Goal: Task Accomplishment & Management: Use online tool/utility

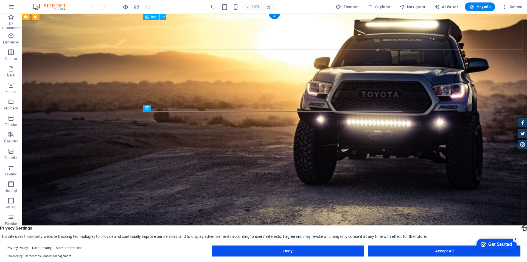
drag, startPoint x: 150, startPoint y: 27, endPoint x: 173, endPoint y: 31, distance: 22.9
select select "px"
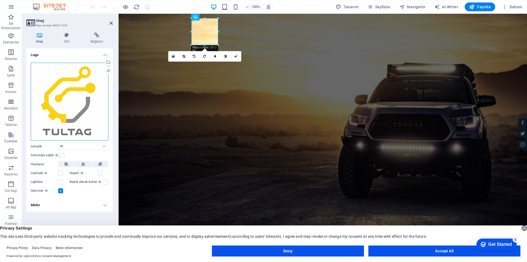
click at [85, 94] on div "Dosyaları buraya sürükleyin, dosyaları seçmek için tıklayın veya Dosyalardan ya…" at bounding box center [70, 102] width 78 height 78
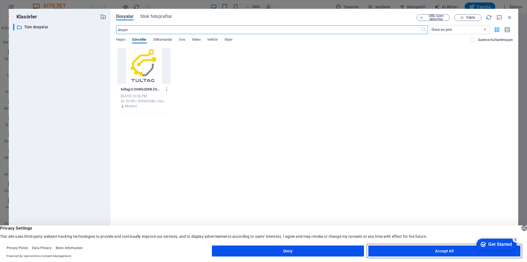
click at [424, 251] on button "Accept All" at bounding box center [444, 250] width 152 height 11
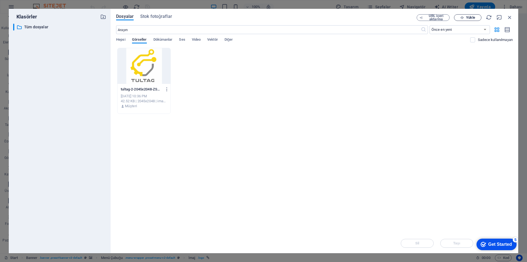
click at [463, 16] on icon "button" at bounding box center [462, 18] width 4 height 4
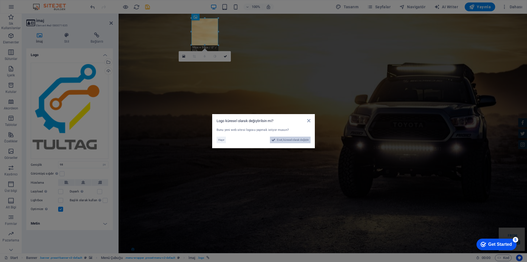
click at [288, 139] on span "Evet, küresel olarak değiştir" at bounding box center [293, 139] width 32 height 7
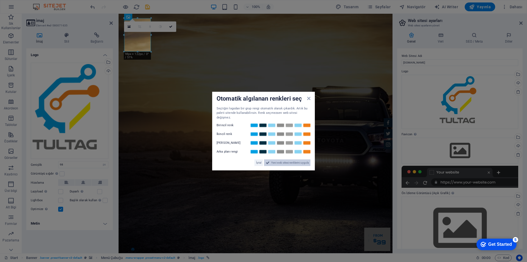
click at [299, 159] on span "Yeni web sitesi renklerini uygula" at bounding box center [290, 162] width 38 height 7
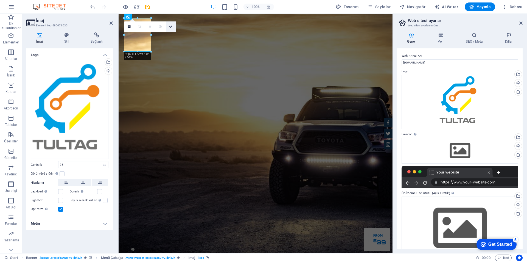
click at [172, 28] on icon at bounding box center [170, 26] width 3 height 3
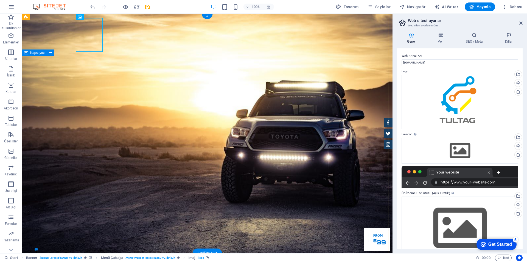
click at [83, 16] on div "İmaj" at bounding box center [84, 17] width 17 height 7
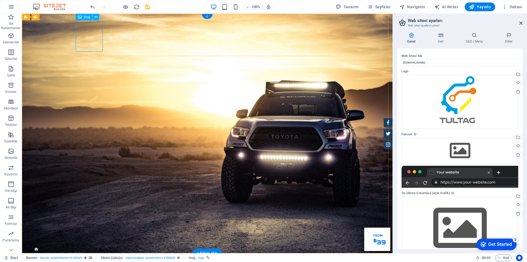
select select "px"
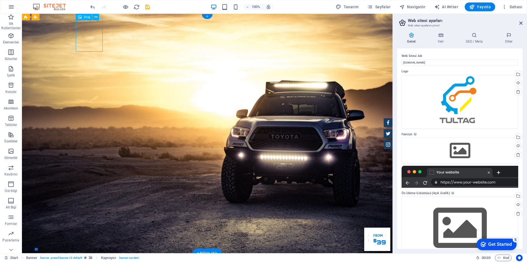
select select "px"
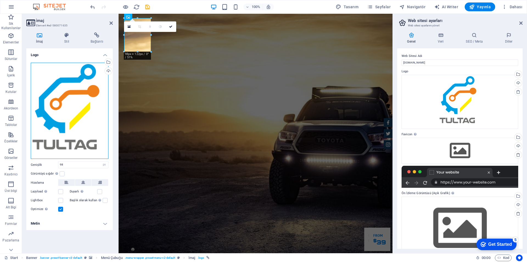
click at [84, 78] on div "Dosyaları buraya sürükleyin, dosyaları seçmek için tıklayın veya Dosyalardan ya…" at bounding box center [70, 111] width 78 height 96
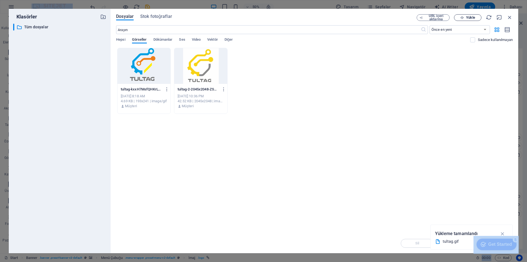
click at [465, 15] on button "Yükle" at bounding box center [467, 17] width 27 height 7
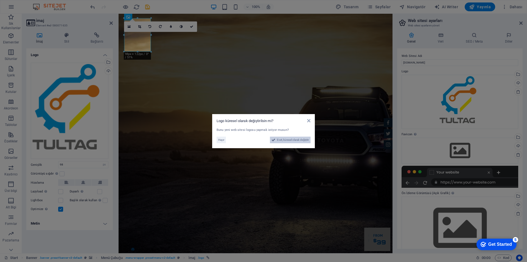
click at [305, 138] on span "Evet, küresel olarak değiştir" at bounding box center [293, 139] width 32 height 7
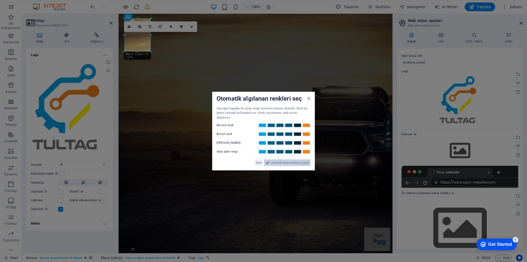
click at [290, 159] on span "Yeni web sitesi renklerini uygula" at bounding box center [290, 162] width 38 height 7
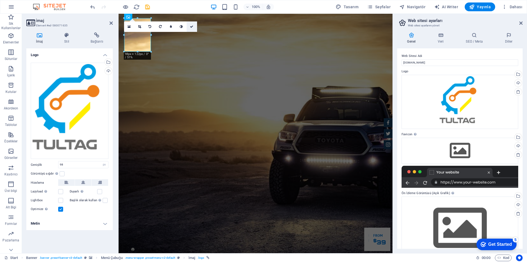
click at [194, 26] on link at bounding box center [192, 26] width 10 height 10
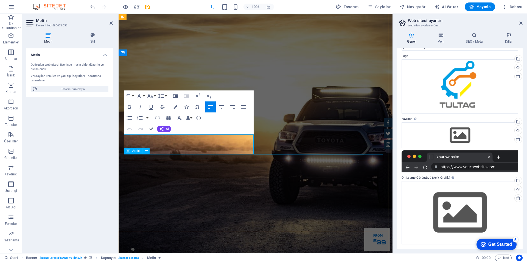
drag, startPoint x: 126, startPoint y: 138, endPoint x: 249, endPoint y: 156, distance: 124.6
drag, startPoint x: 139, startPoint y: 148, endPoint x: 122, endPoint y: 137, distance: 20.5
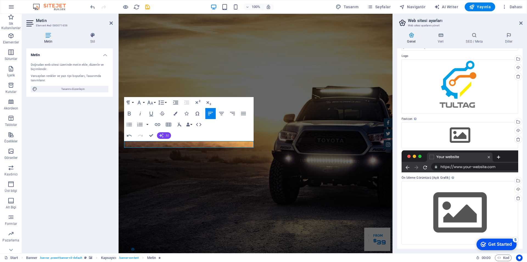
click at [165, 134] on button "AI" at bounding box center [164, 135] width 14 height 7
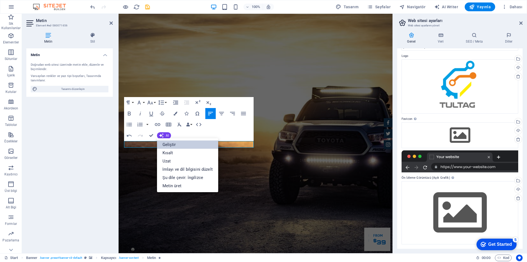
click at [167, 142] on link "Geliştir" at bounding box center [187, 144] width 61 height 8
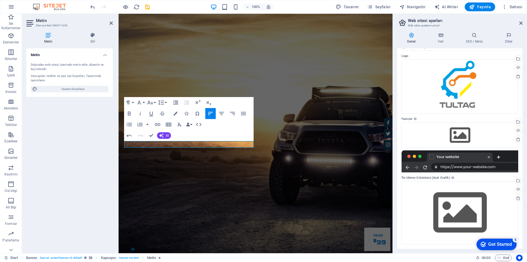
drag, startPoint x: 242, startPoint y: 142, endPoint x: 181, endPoint y: 151, distance: 61.9
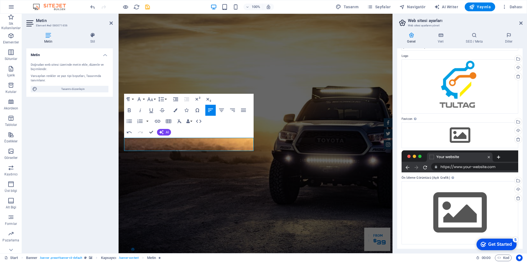
drag, startPoint x: 183, startPoint y: 149, endPoint x: 213, endPoint y: 149, distance: 30.2
click at [163, 131] on icon "button" at bounding box center [161, 132] width 6 height 6
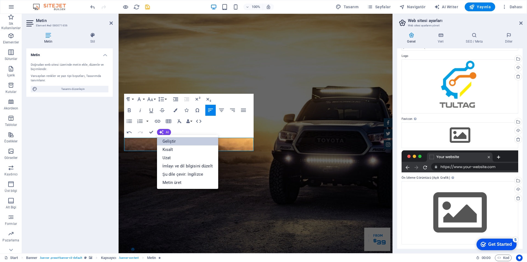
click at [167, 142] on link "Geliştir" at bounding box center [187, 141] width 61 height 8
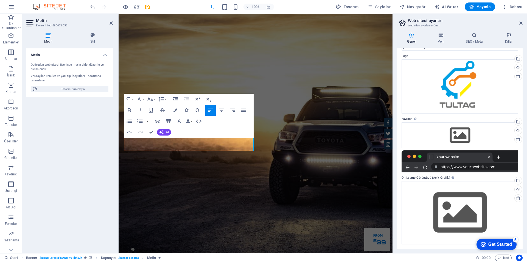
drag, startPoint x: 198, startPoint y: 149, endPoint x: 218, endPoint y: 150, distance: 20.1
click at [165, 133] on button "AI" at bounding box center [164, 132] width 14 height 7
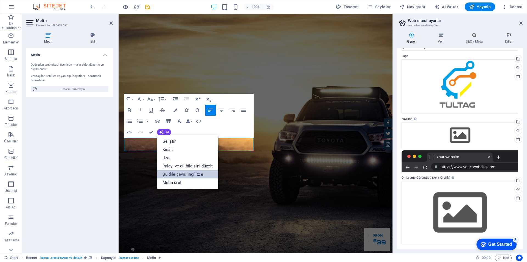
click at [180, 175] on link "Şu dile çevir: İngilizce" at bounding box center [187, 174] width 61 height 8
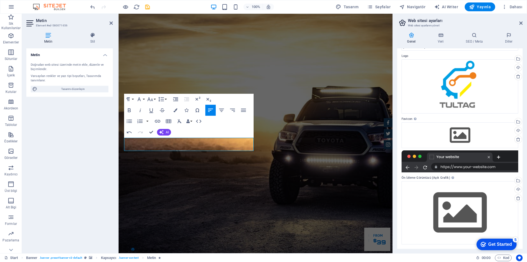
drag, startPoint x: 130, startPoint y: 141, endPoint x: 227, endPoint y: 154, distance: 98.0
drag, startPoint x: 166, startPoint y: 148, endPoint x: 92, endPoint y: 137, distance: 75.0
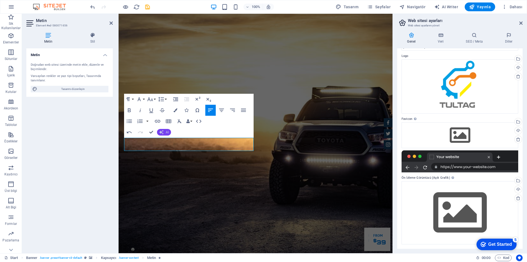
click at [160, 131] on icon "button" at bounding box center [161, 132] width 6 height 6
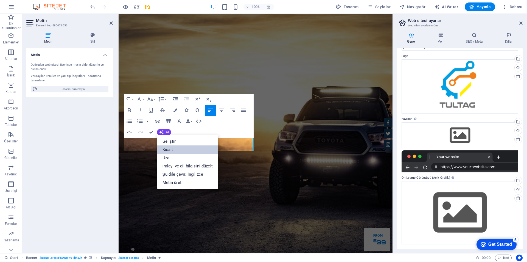
click at [165, 148] on link "Kısalt" at bounding box center [187, 149] width 61 height 8
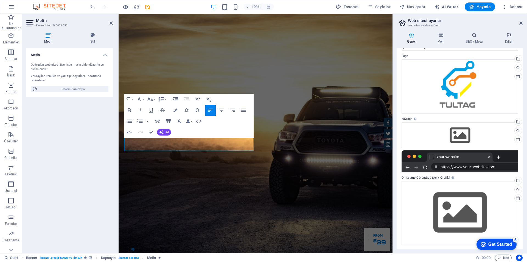
drag, startPoint x: 133, startPoint y: 140, endPoint x: 208, endPoint y: 151, distance: 75.8
drag, startPoint x: 149, startPoint y: 149, endPoint x: 113, endPoint y: 135, distance: 38.4
click at [164, 131] on button "AI" at bounding box center [164, 132] width 14 height 7
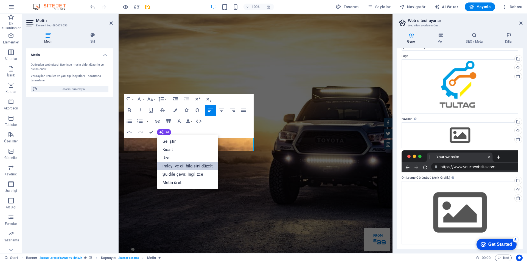
click at [180, 166] on link "İmlayı ve dil bilgisini düzelt" at bounding box center [187, 166] width 61 height 8
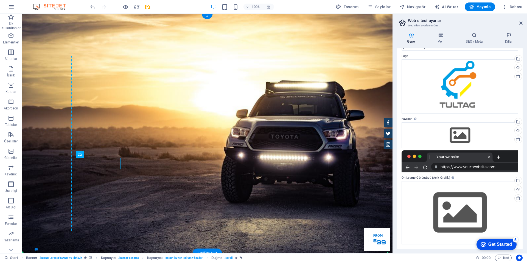
drag, startPoint x: 172, startPoint y: 165, endPoint x: 109, endPoint y: 137, distance: 68.8
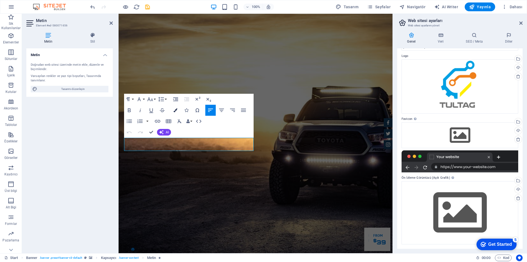
click at [177, 110] on button "Colors" at bounding box center [175, 110] width 10 height 11
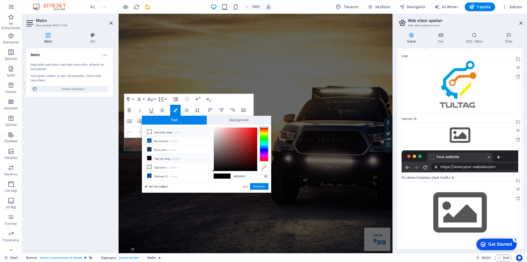
click at [150, 132] on icon at bounding box center [149, 132] width 4 height 4
click at [155, 158] on li "Yazı tipi rengi #000000" at bounding box center [176, 158] width 63 height 9
click at [151, 166] on icon at bounding box center [149, 167] width 4 height 4
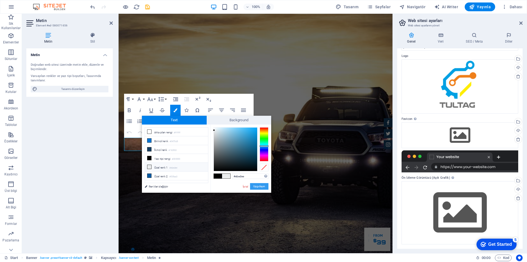
click at [257, 186] on button "Uygulayın" at bounding box center [259, 186] width 18 height 7
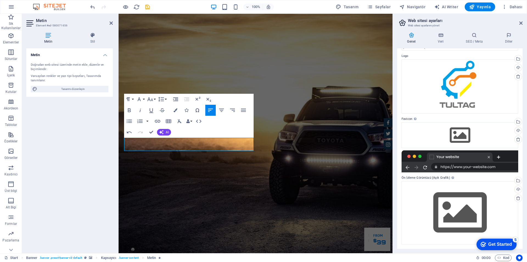
drag, startPoint x: 154, startPoint y: 147, endPoint x: 215, endPoint y: 144, distance: 61.0
click at [175, 110] on icon "button" at bounding box center [175, 110] width 4 height 4
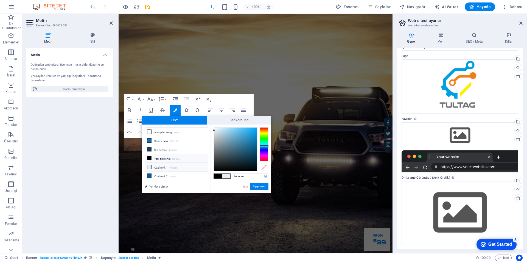
click at [151, 156] on icon at bounding box center [149, 158] width 4 height 4
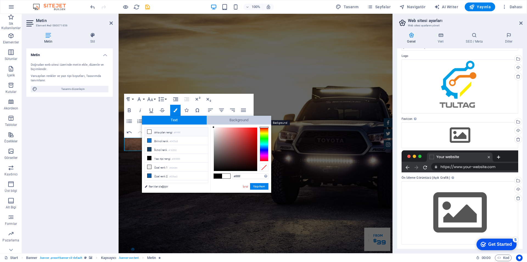
drag, startPoint x: 216, startPoint y: 134, endPoint x: 207, endPoint y: 117, distance: 19.4
click at [207, 117] on div "Text Background less Arka plan rengi #ffffff Birincil [PERSON_NAME] #0475d5 İki…" at bounding box center [206, 154] width 129 height 77
type input "#000000"
click at [259, 187] on button "Uygulayın" at bounding box center [259, 186] width 18 height 7
click at [250, 194] on div "H1 Banner Kapsayıcı Banner Menü Çubuğu İmaj Aralık Kapsayıcı Metin Düğme Ön [PE…" at bounding box center [256, 133] width 274 height 239
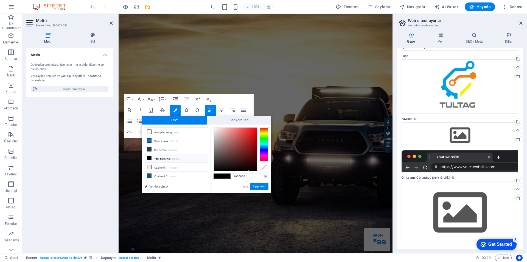
click at [214, 192] on div "#000000 Desteklenen biçimler #0852ed rgb(8, 82, 237) rgba(8, 82, 237, %90) hsv(…" at bounding box center [241, 198] width 61 height 148
click at [245, 184] on link "İptal" at bounding box center [245, 186] width 6 height 4
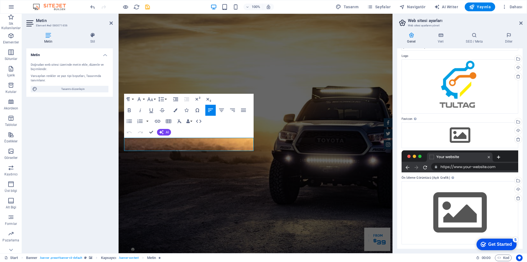
drag, startPoint x: 150, startPoint y: 148, endPoint x: 100, endPoint y: 127, distance: 54.6
click at [175, 108] on icon "button" at bounding box center [175, 110] width 4 height 4
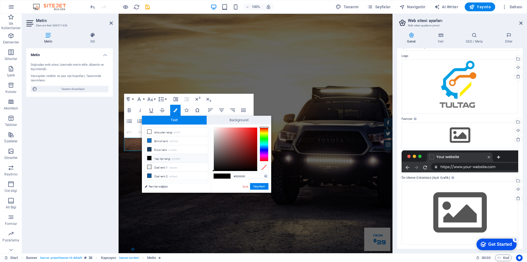
click at [161, 159] on li "Yazı tipi rengi #000000" at bounding box center [176, 158] width 63 height 9
click at [149, 157] on icon at bounding box center [149, 158] width 4 height 4
drag, startPoint x: 223, startPoint y: 136, endPoint x: 208, endPoint y: 122, distance: 20.4
click at [208, 122] on div "Text Background less Arka plan rengi #ffffff Birincil [PERSON_NAME] #0475d5 İki…" at bounding box center [206, 154] width 129 height 77
type input "#000000"
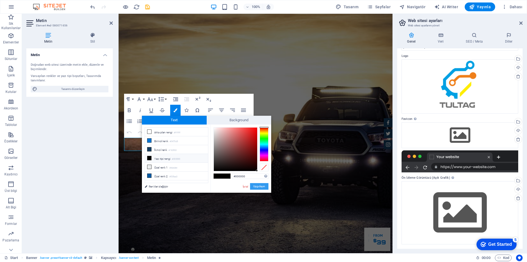
click at [264, 186] on button "Uygulayın" at bounding box center [259, 186] width 18 height 7
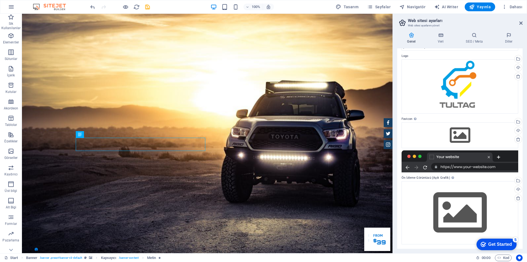
click at [167, 156] on div "H1 Banner Kapsayıcı Banner Menü Çubuğu İmaj Aralık Kapsayıcı Metin Düğme Ön [PE…" at bounding box center [207, 133] width 371 height 239
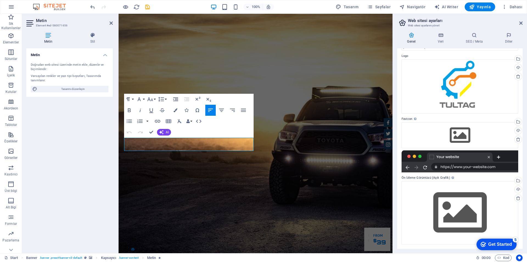
drag, startPoint x: 150, startPoint y: 150, endPoint x: 223, endPoint y: 147, distance: 72.8
drag, startPoint x: 137, startPoint y: 139, endPoint x: 151, endPoint y: 148, distance: 16.8
drag, startPoint x: 151, startPoint y: 148, endPoint x: 219, endPoint y: 147, distance: 67.5
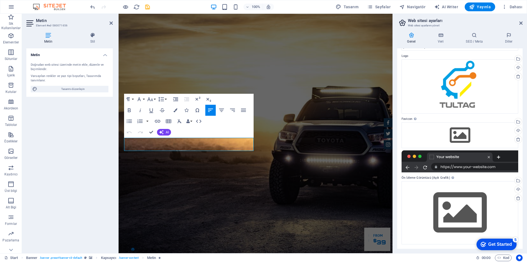
click at [174, 109] on icon "button" at bounding box center [175, 110] width 4 height 4
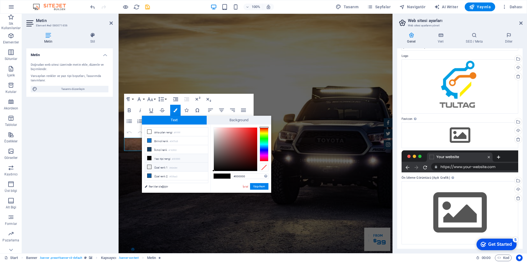
click at [150, 165] on icon at bounding box center [149, 167] width 4 height 4
type input "#ebedee"
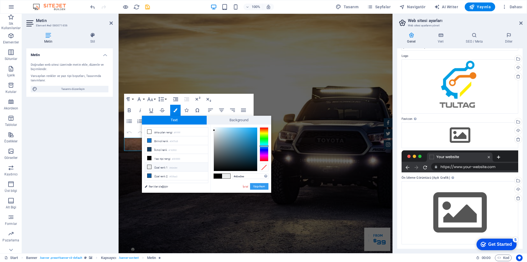
click at [262, 186] on button "Uygulayın" at bounding box center [259, 186] width 18 height 7
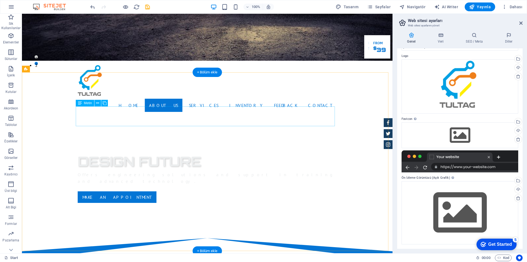
scroll to position [220, 0]
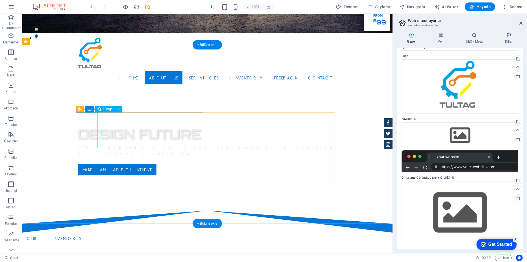
select select "xMidYMid"
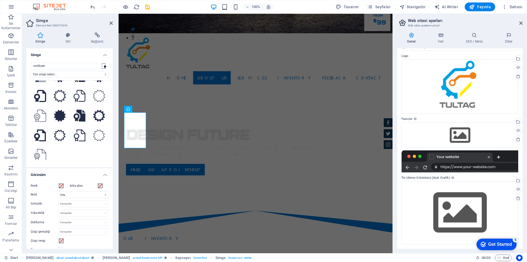
scroll to position [37, 0]
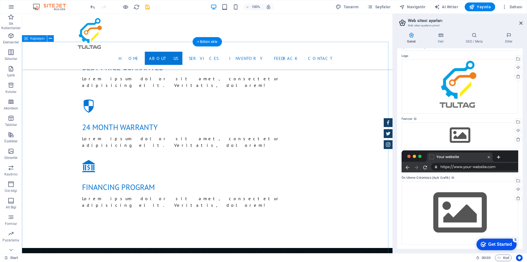
scroll to position [604, 0]
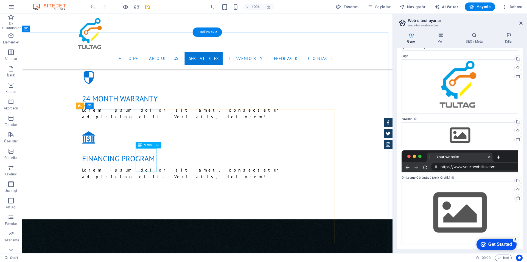
click at [156, 144] on icon at bounding box center [157, 145] width 3 height 6
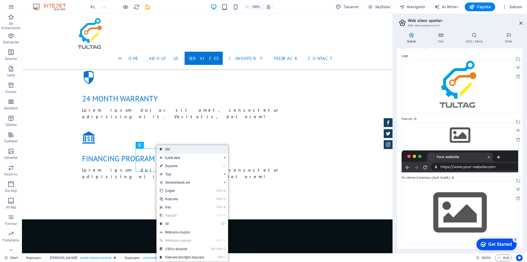
click at [169, 149] on link "Stil" at bounding box center [192, 149] width 72 height 8
select select "px"
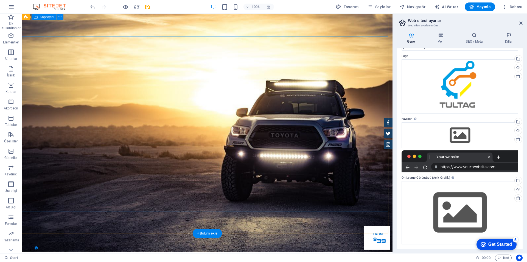
scroll to position [0, 0]
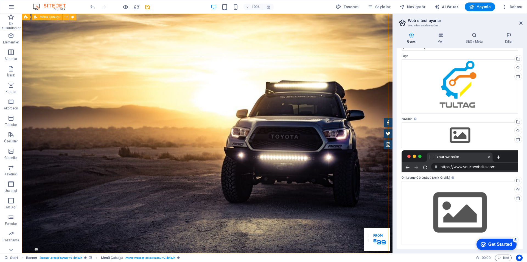
click at [49, 17] on span "Menü Çubuğu" at bounding box center [50, 16] width 21 height 3
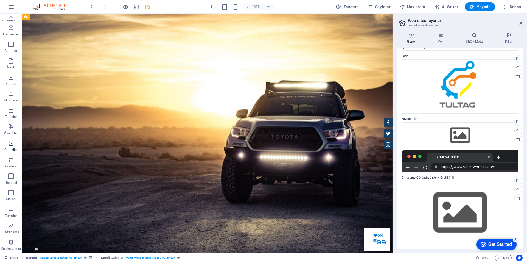
click at [9, 142] on icon "button" at bounding box center [11, 143] width 7 height 7
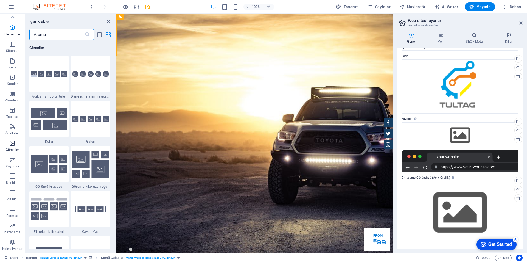
scroll to position [2783, 0]
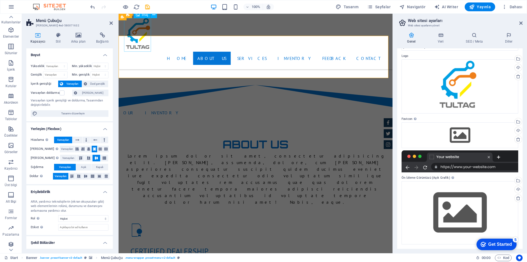
scroll to position [302, 0]
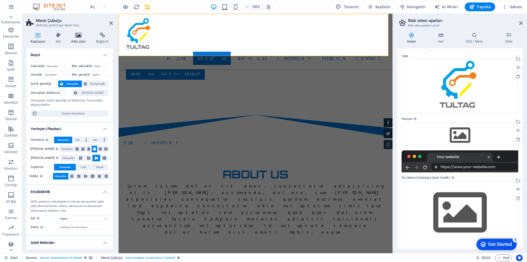
click at [80, 39] on h4 "Arka plan" at bounding box center [79, 38] width 25 height 12
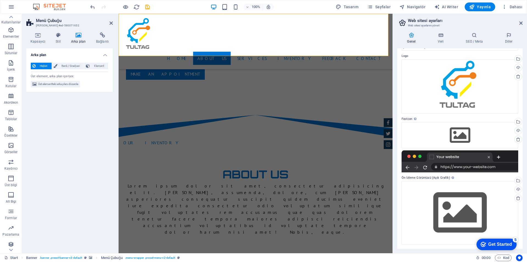
click at [79, 40] on h4 "Arka plan" at bounding box center [79, 38] width 25 height 12
click at [77, 36] on icon at bounding box center [78, 34] width 23 height 5
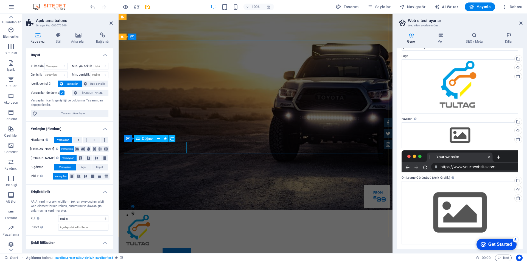
scroll to position [0, 0]
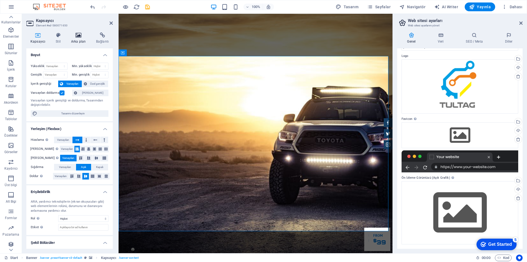
click at [79, 36] on icon at bounding box center [78, 34] width 23 height 5
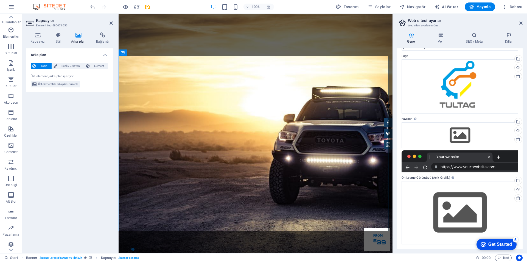
click at [79, 38] on h4 "Arka plan" at bounding box center [79, 38] width 25 height 12
click at [71, 61] on div "Hiçbiri Renk / Gradyan Element Arka planı tam genişliğe genişlet Renk kaplaması…" at bounding box center [69, 75] width 86 height 34
click at [71, 67] on span "Renk / Gradyan" at bounding box center [71, 66] width 24 height 7
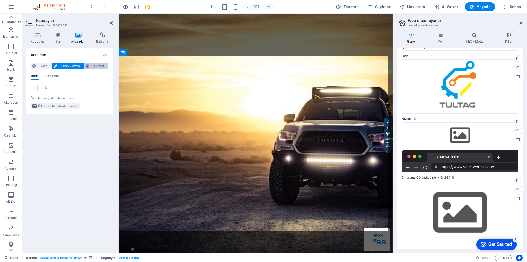
click at [94, 67] on span "Element" at bounding box center [98, 66] width 15 height 7
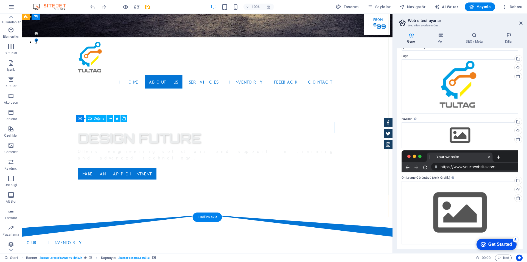
scroll to position [27, 0]
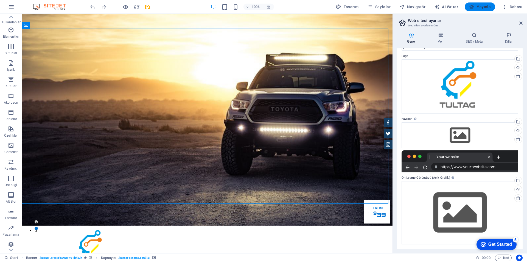
click at [475, 9] on icon "button" at bounding box center [471, 6] width 5 height 5
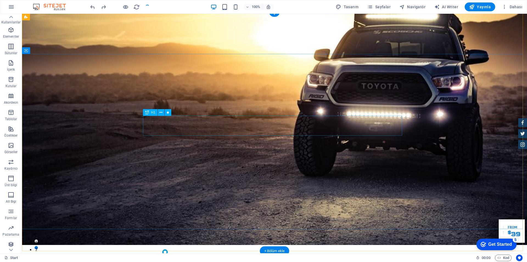
scroll to position [0, 0]
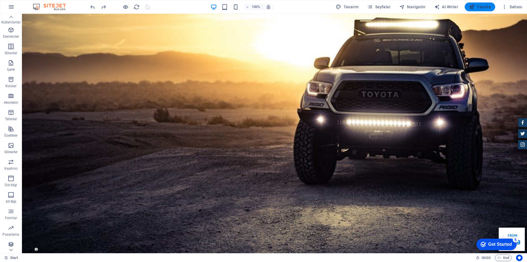
click at [482, 5] on span "Yayınla" at bounding box center [480, 6] width 22 height 5
